Goal: Task Accomplishment & Management: Complete application form

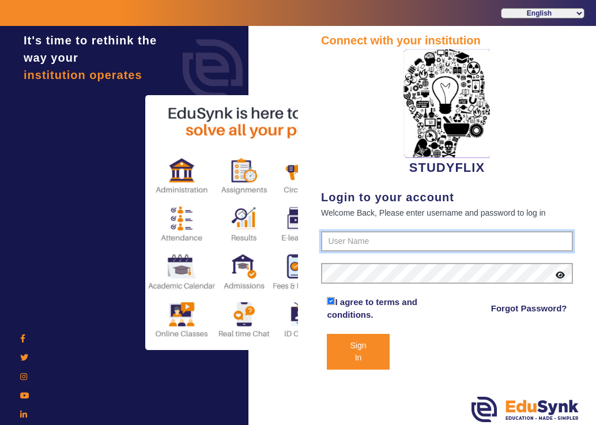
type input "6354922771"
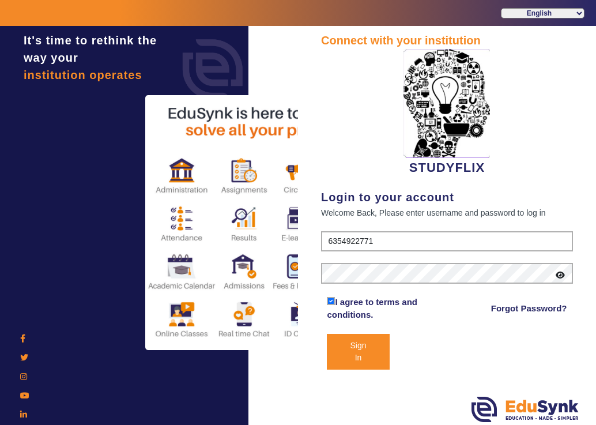
click at [368, 353] on button "Sign In" at bounding box center [358, 352] width 62 height 36
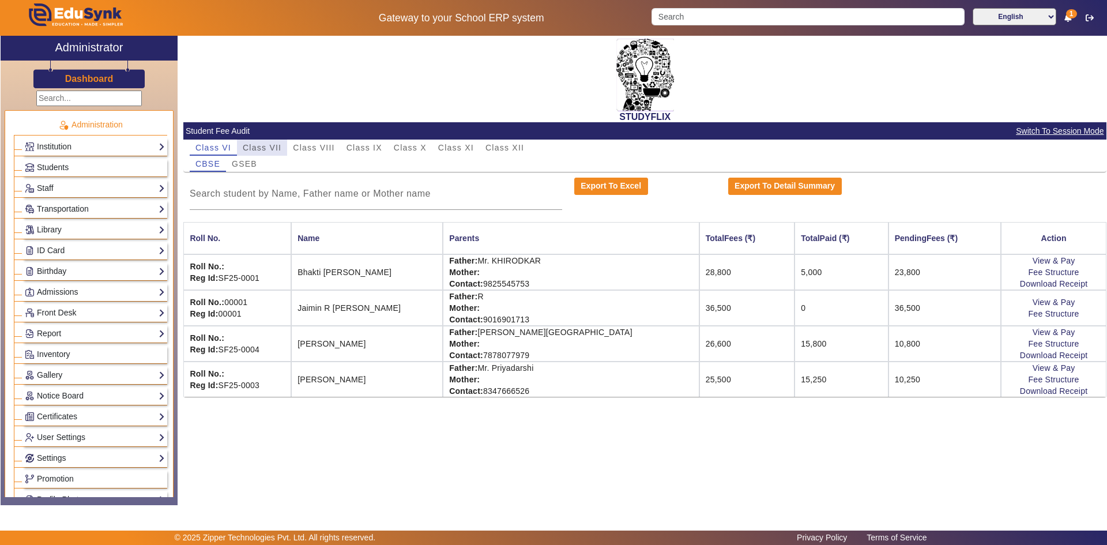
click at [273, 150] on span "Class VII" at bounding box center [262, 148] width 39 height 8
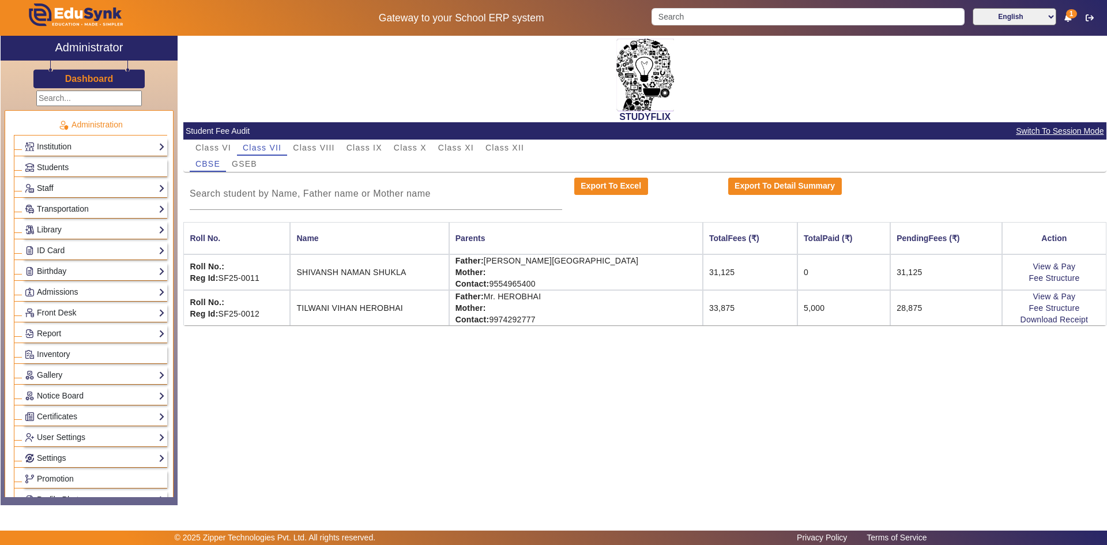
click at [53, 189] on link "Staff" at bounding box center [95, 188] width 140 height 13
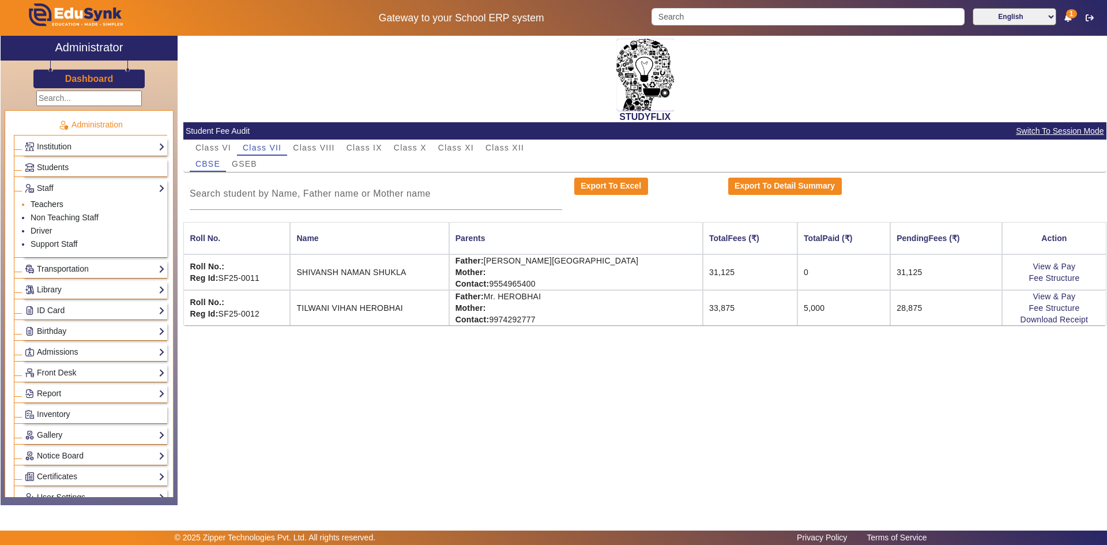
click at [45, 205] on link "Teachers" at bounding box center [47, 203] width 33 height 9
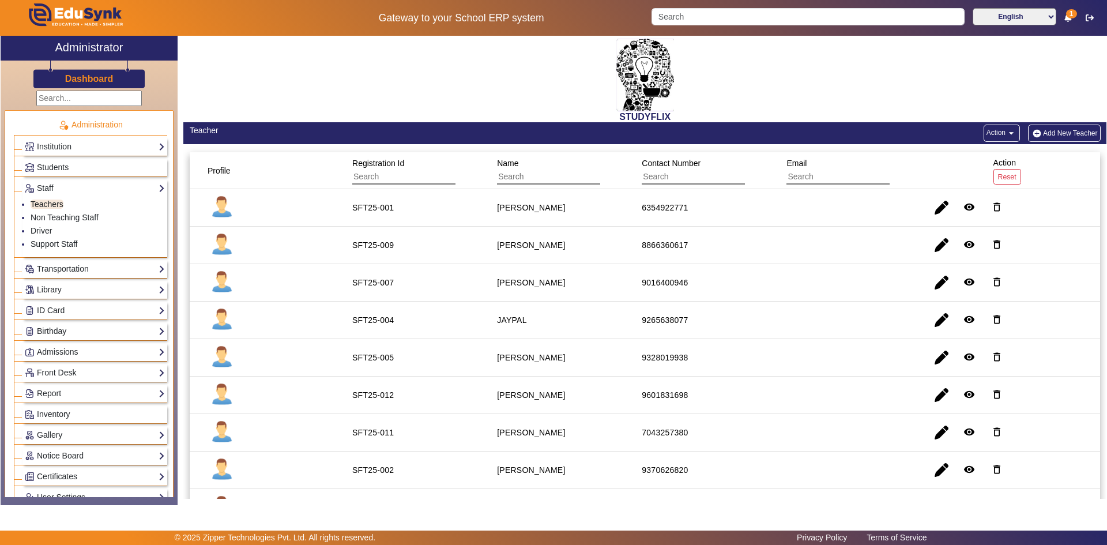
click at [31, 199] on link "Teachers" at bounding box center [47, 203] width 33 height 9
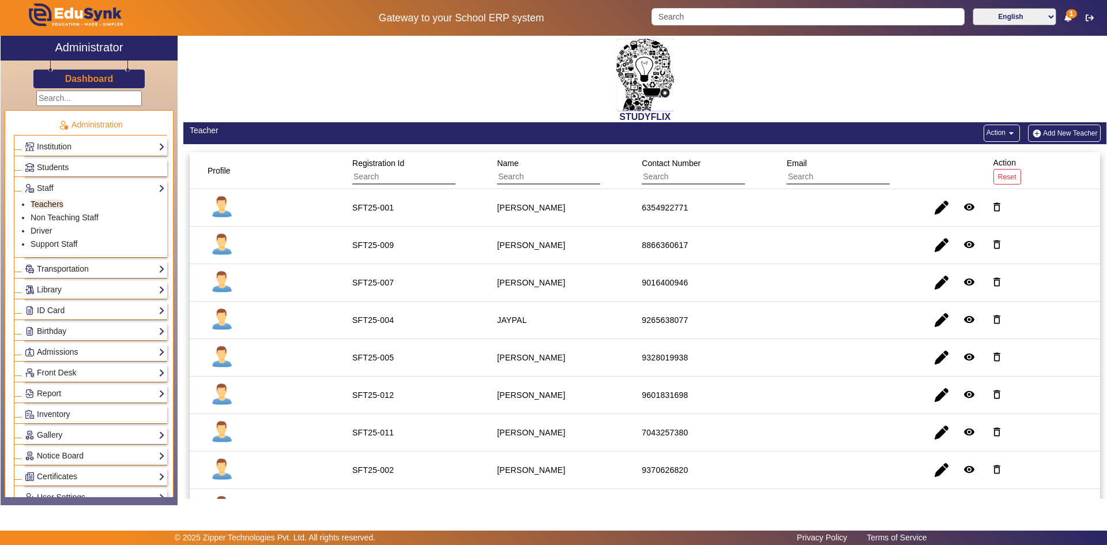
click at [31, 199] on link "Teachers" at bounding box center [47, 203] width 33 height 9
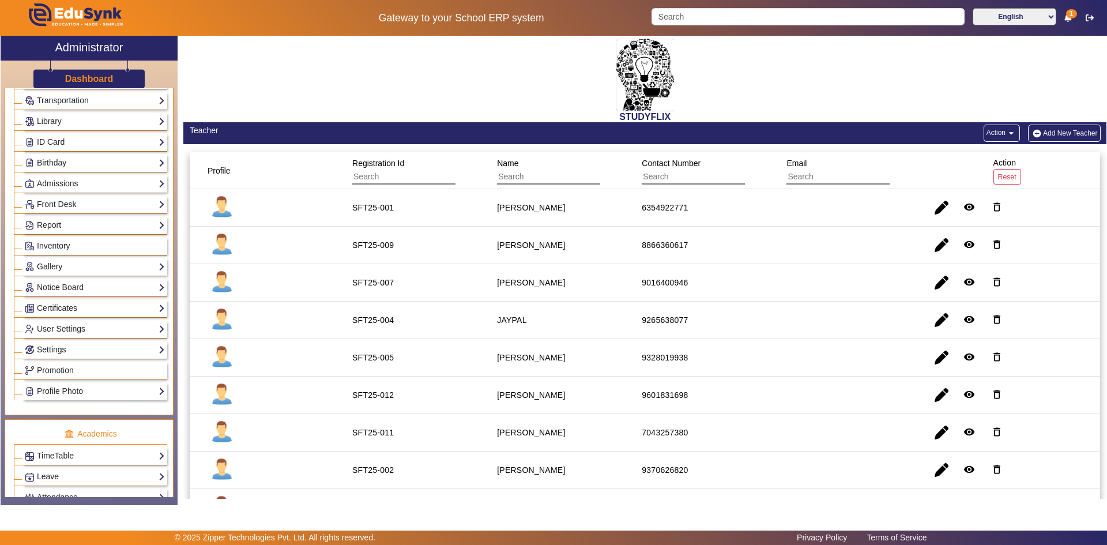
scroll to position [173, 0]
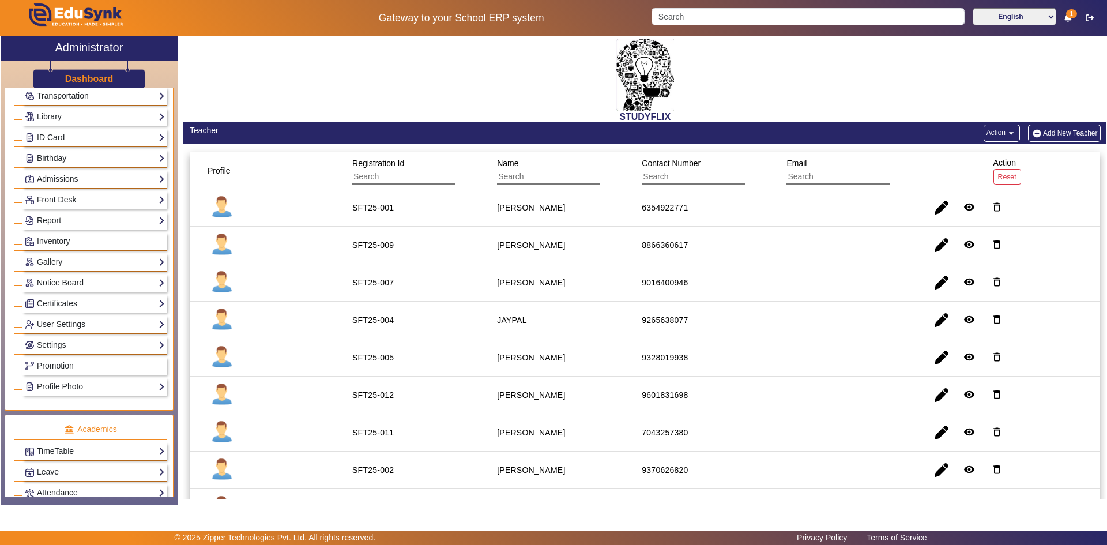
click at [73, 283] on link "Notice Board" at bounding box center [95, 282] width 140 height 13
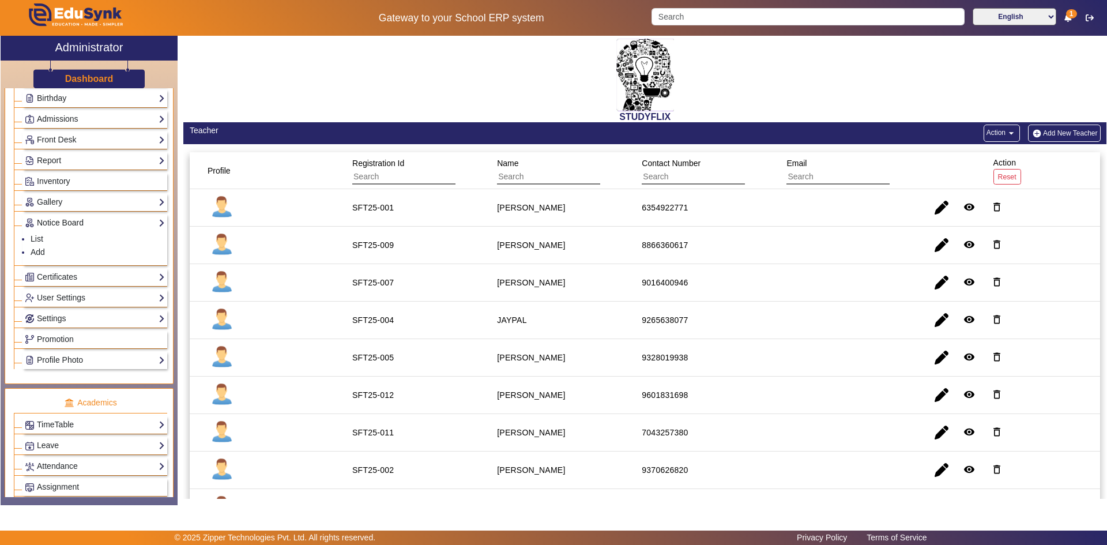
scroll to position [113, 0]
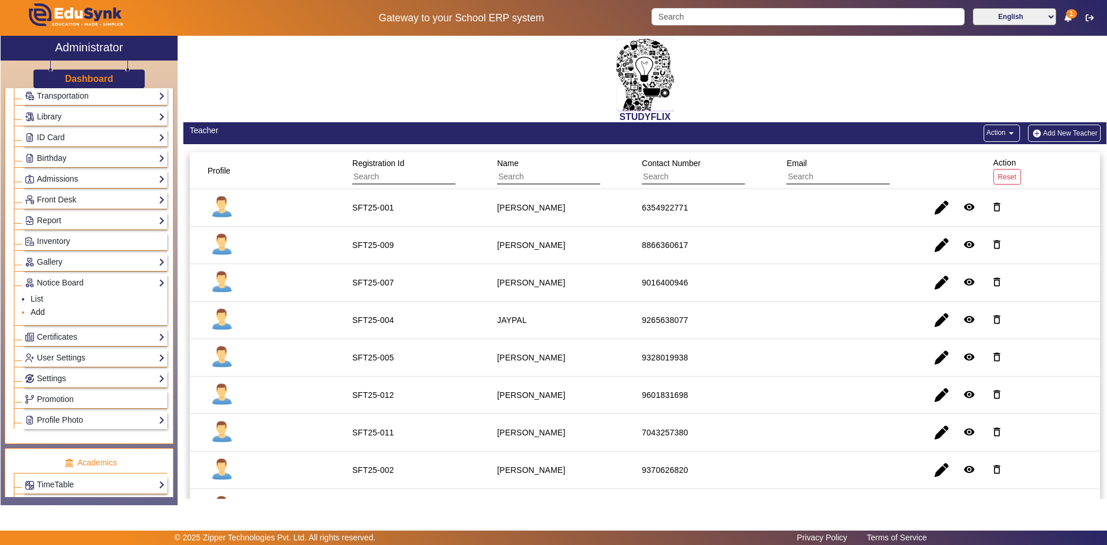
click at [34, 311] on link "Add" at bounding box center [38, 311] width 14 height 9
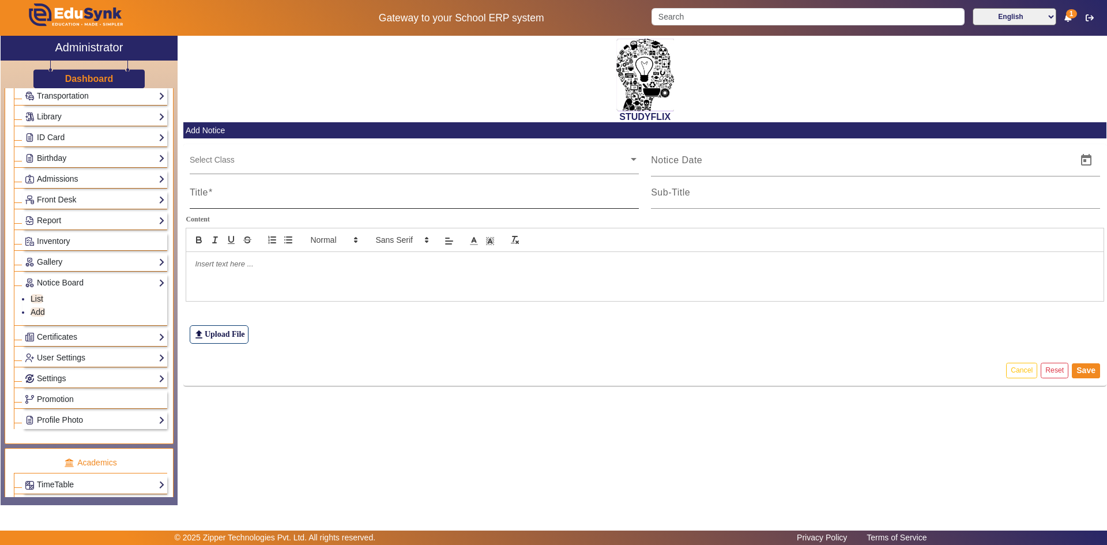
click at [269, 191] on input "Title" at bounding box center [414, 197] width 449 height 14
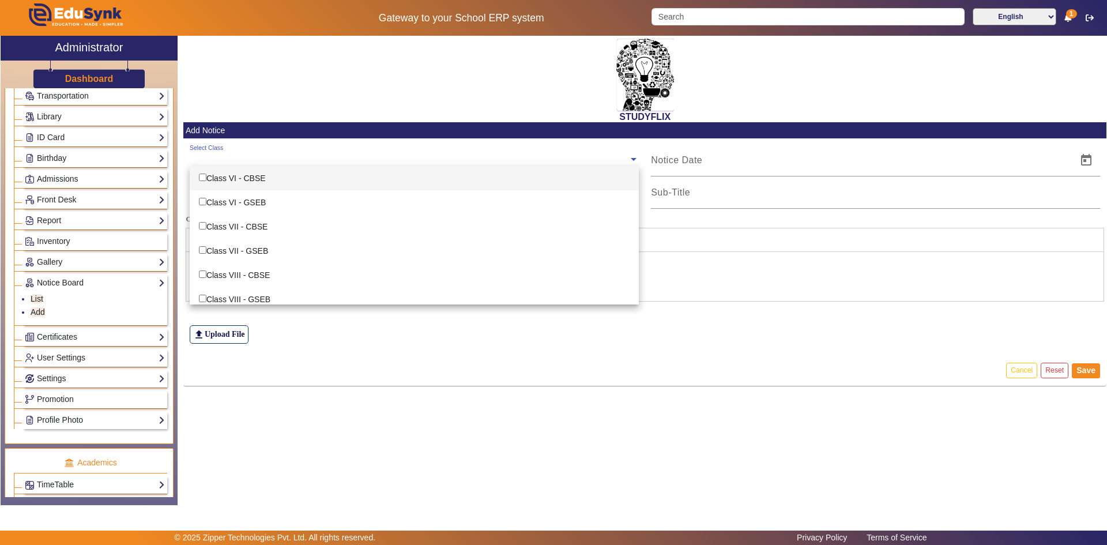
click at [208, 163] on input "text" at bounding box center [409, 159] width 439 height 11
click at [406, 73] on div "STUDYFLIX" at bounding box center [644, 79] width 923 height 86
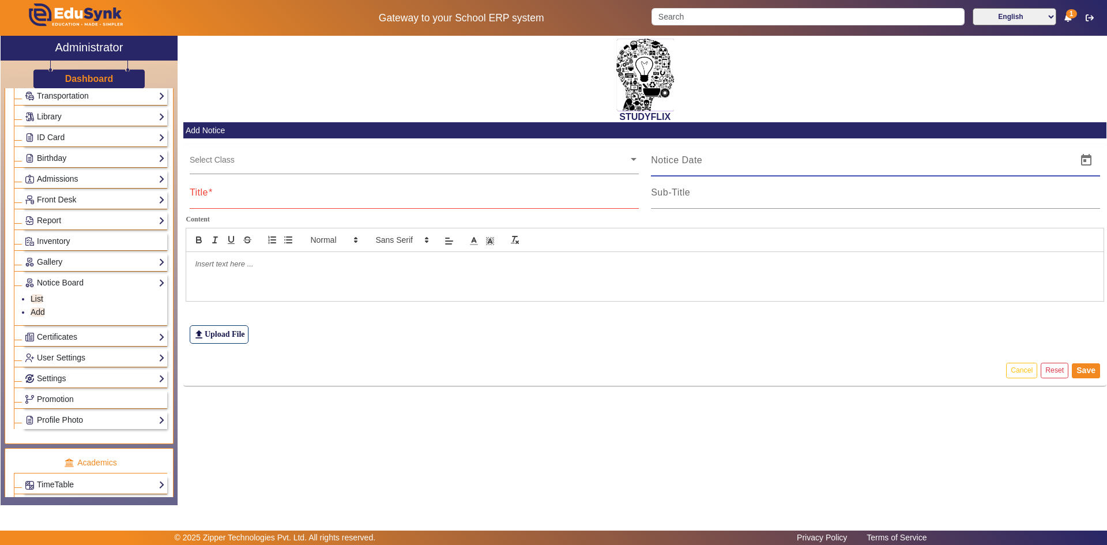
click at [596, 157] on input at bounding box center [860, 160] width 419 height 14
click at [596, 193] on mat-label "Sub-Title" at bounding box center [670, 192] width 39 height 10
click at [596, 193] on input "Sub-Title" at bounding box center [875, 197] width 449 height 14
